Goal: Find specific page/section: Find specific page/section

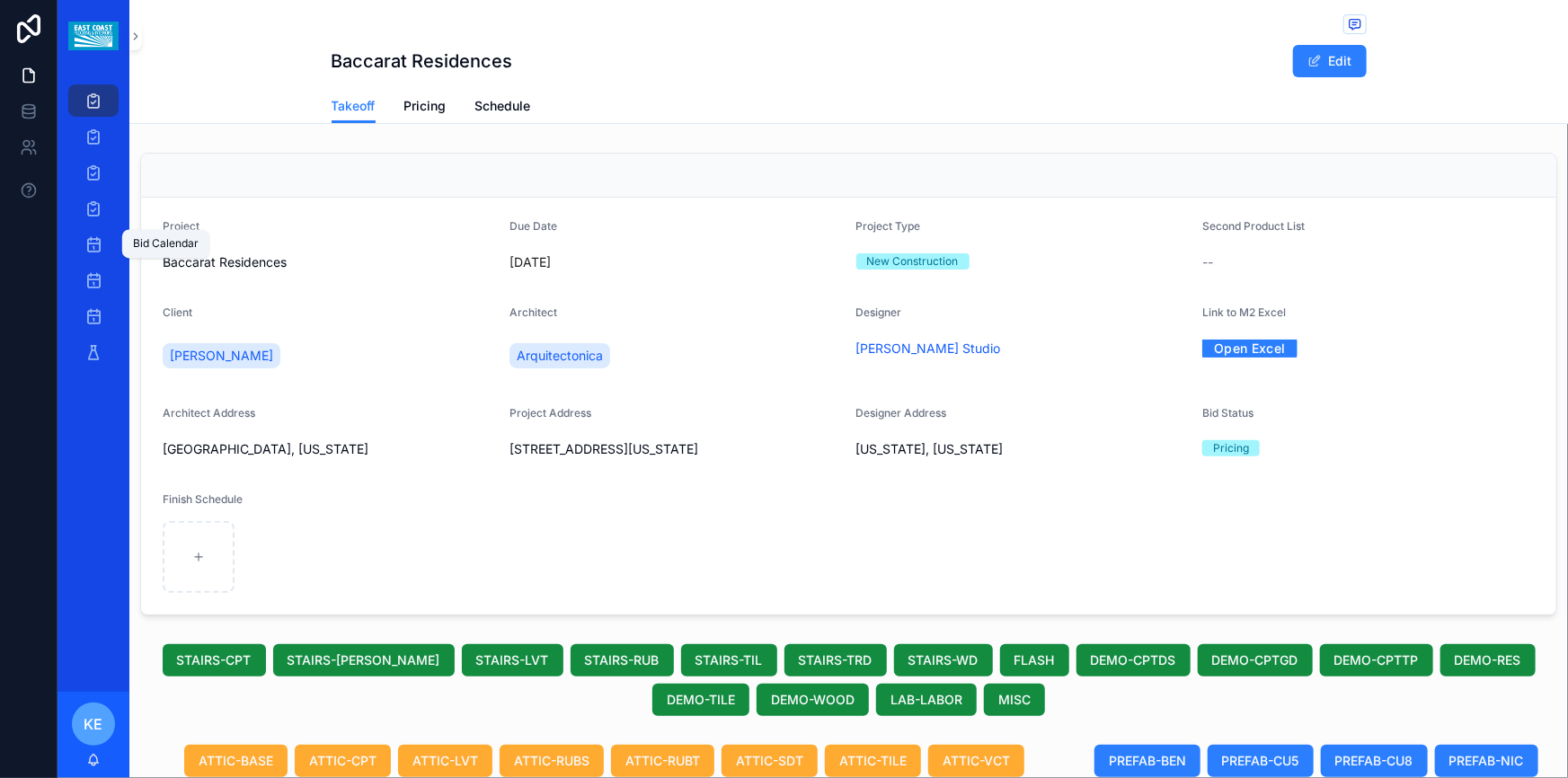
scroll to position [1221, 0]
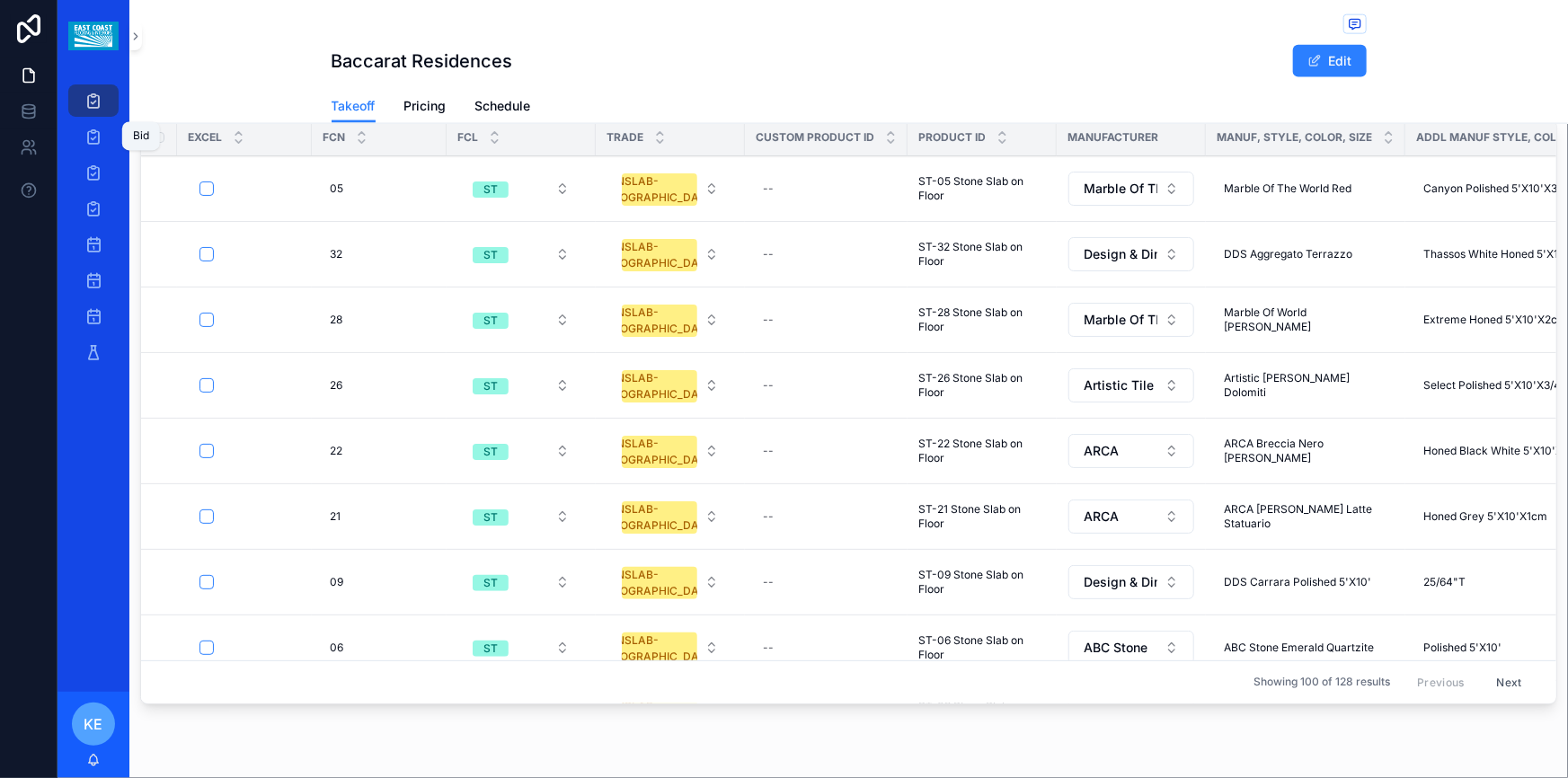
click at [92, 102] on icon "scrollable content" at bounding box center [93, 100] width 18 height 18
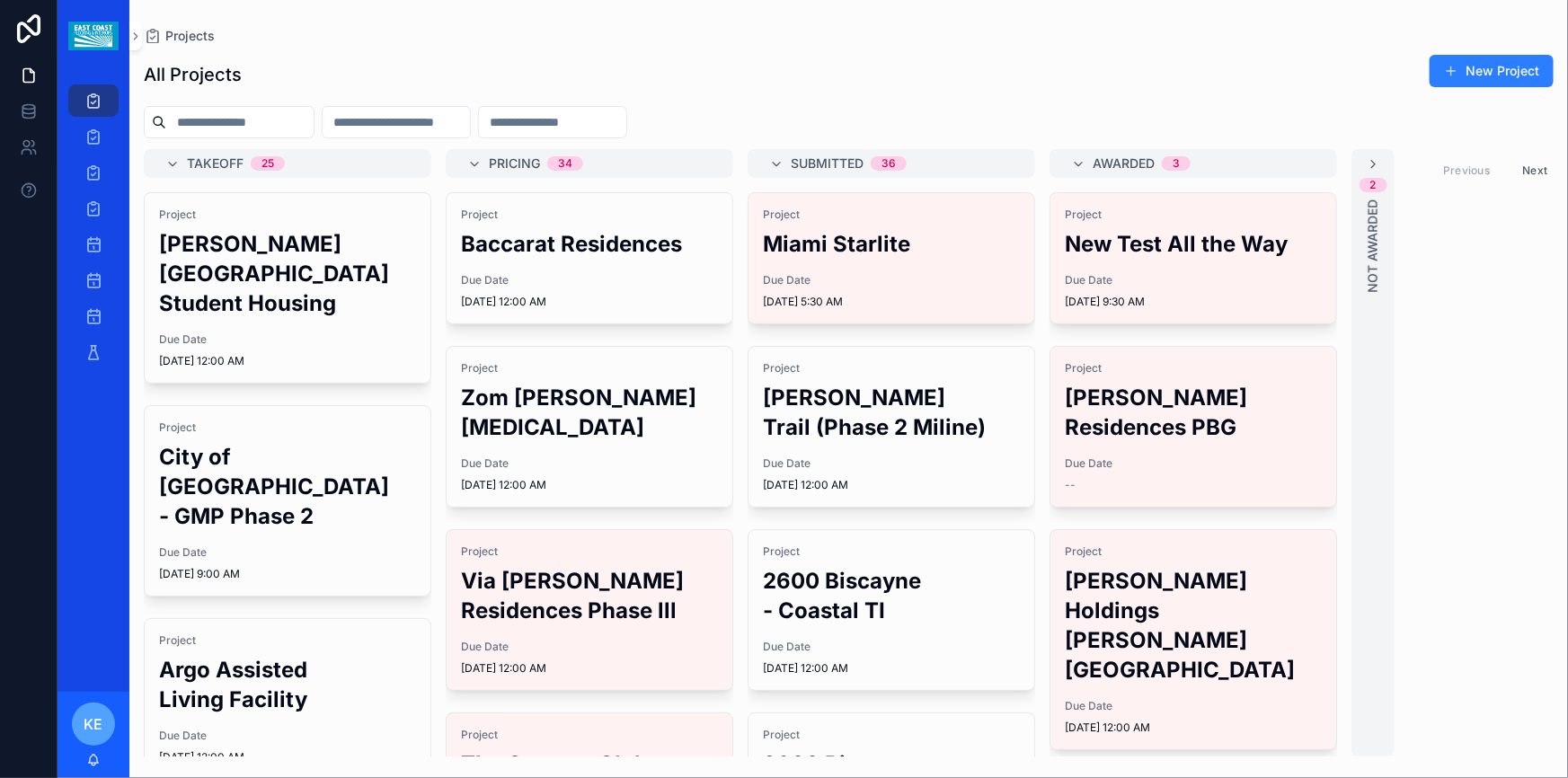
click at [291, 680] on h2 "Argo Assisted Living Facility" at bounding box center [288, 685] width 257 height 60
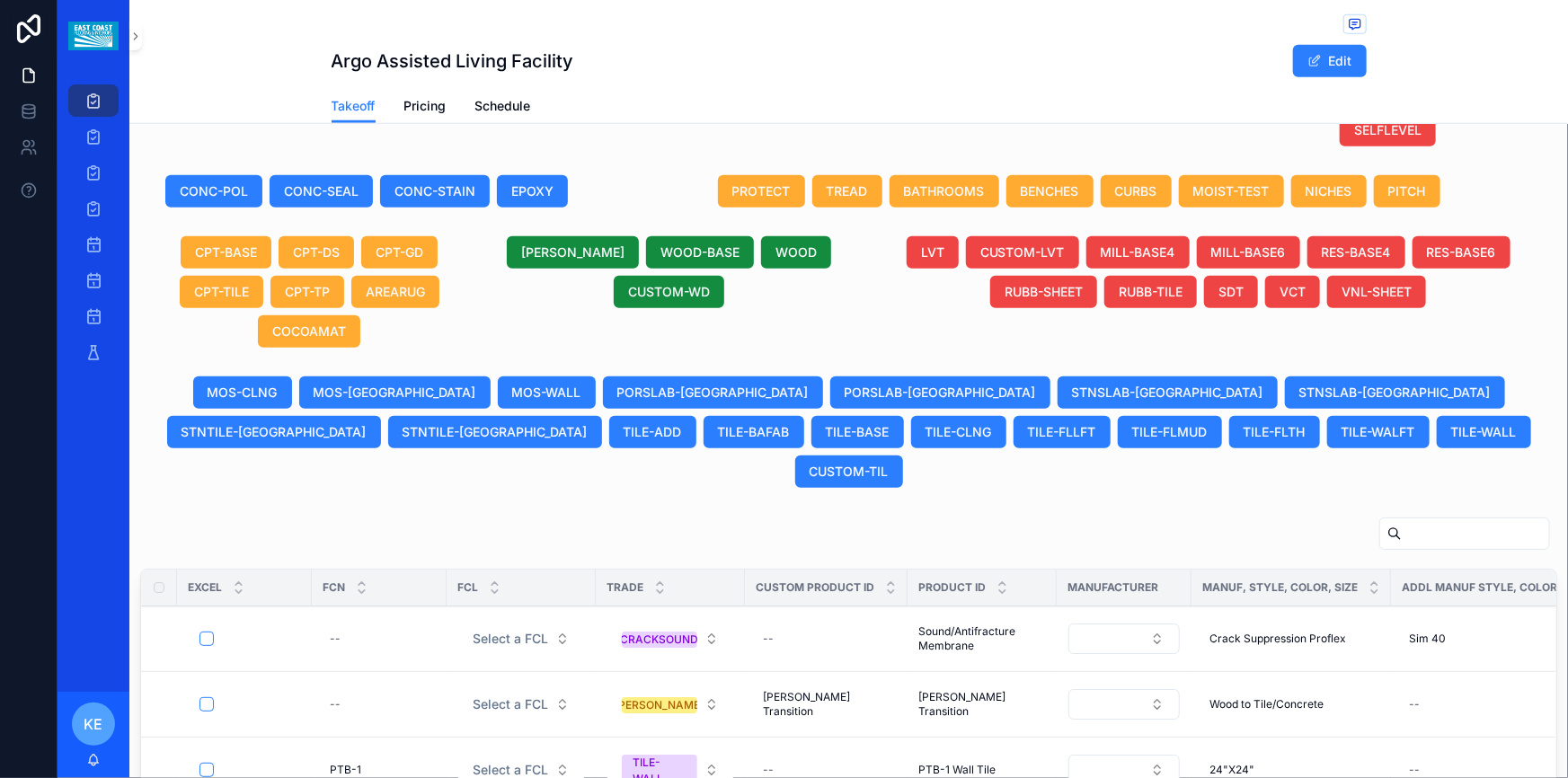
scroll to position [816, 0]
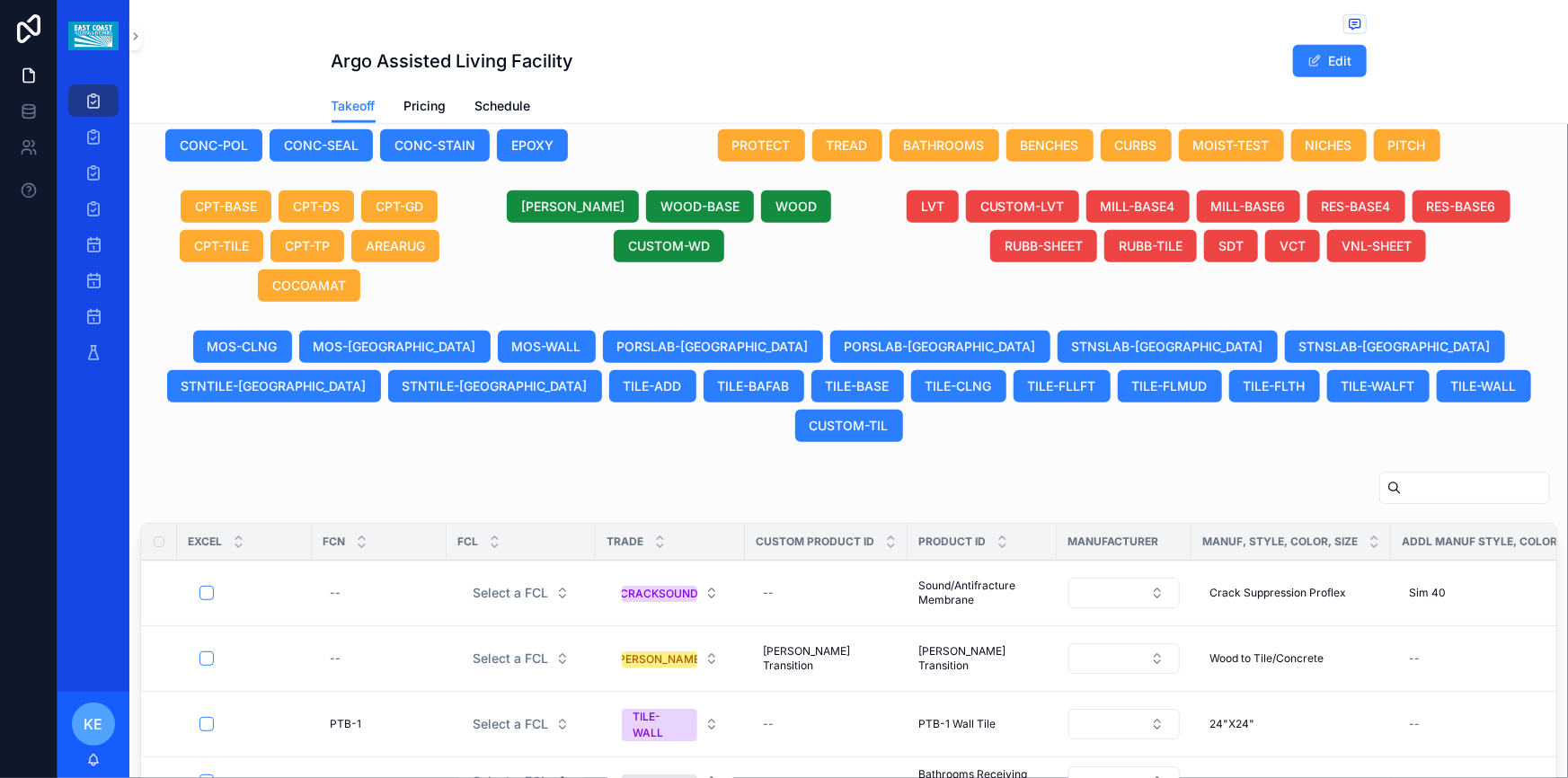
click at [563, 216] on span "[PERSON_NAME]" at bounding box center [573, 206] width 103 height 18
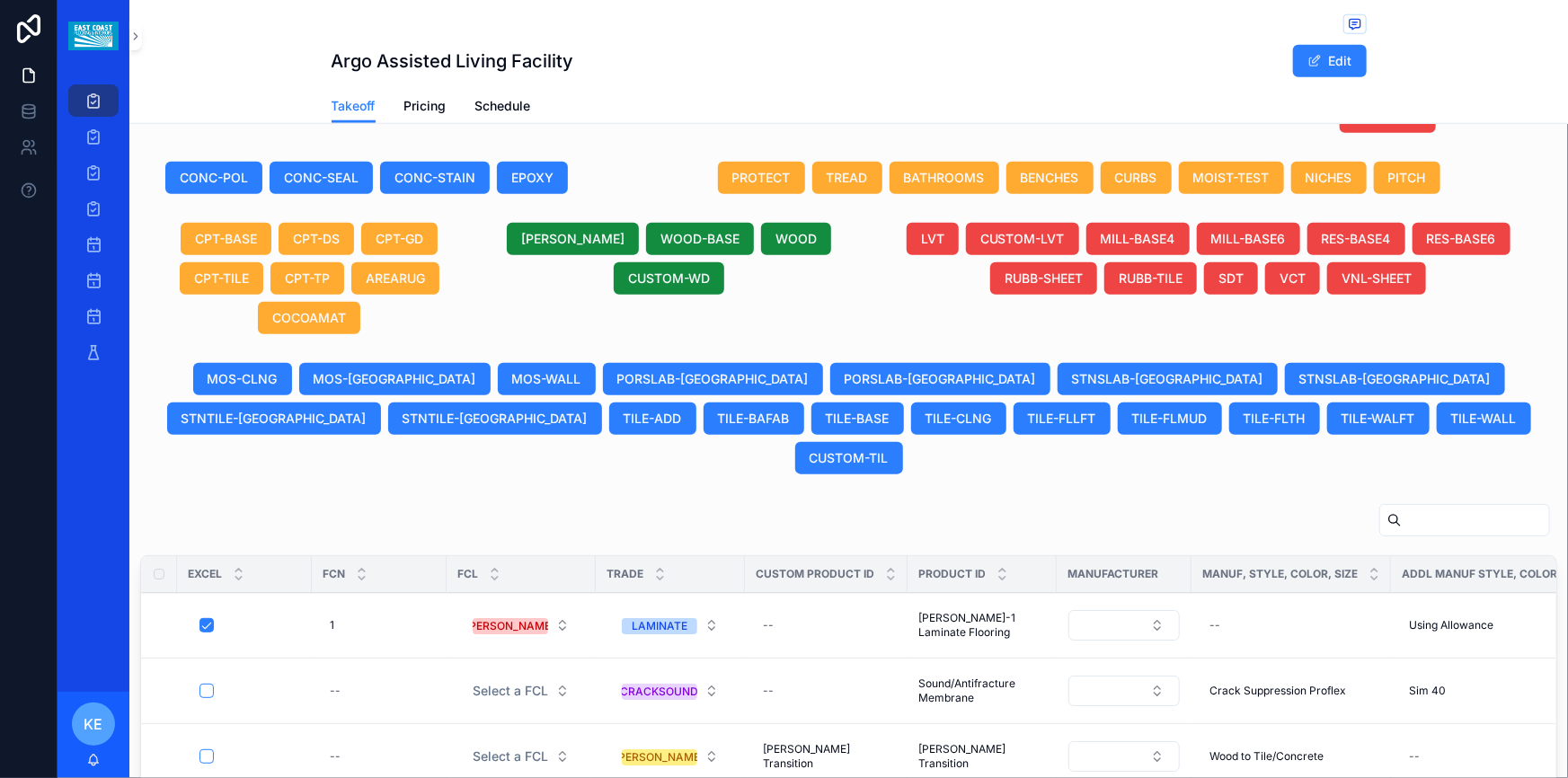
scroll to position [848, 0]
